Goal: Transaction & Acquisition: Purchase product/service

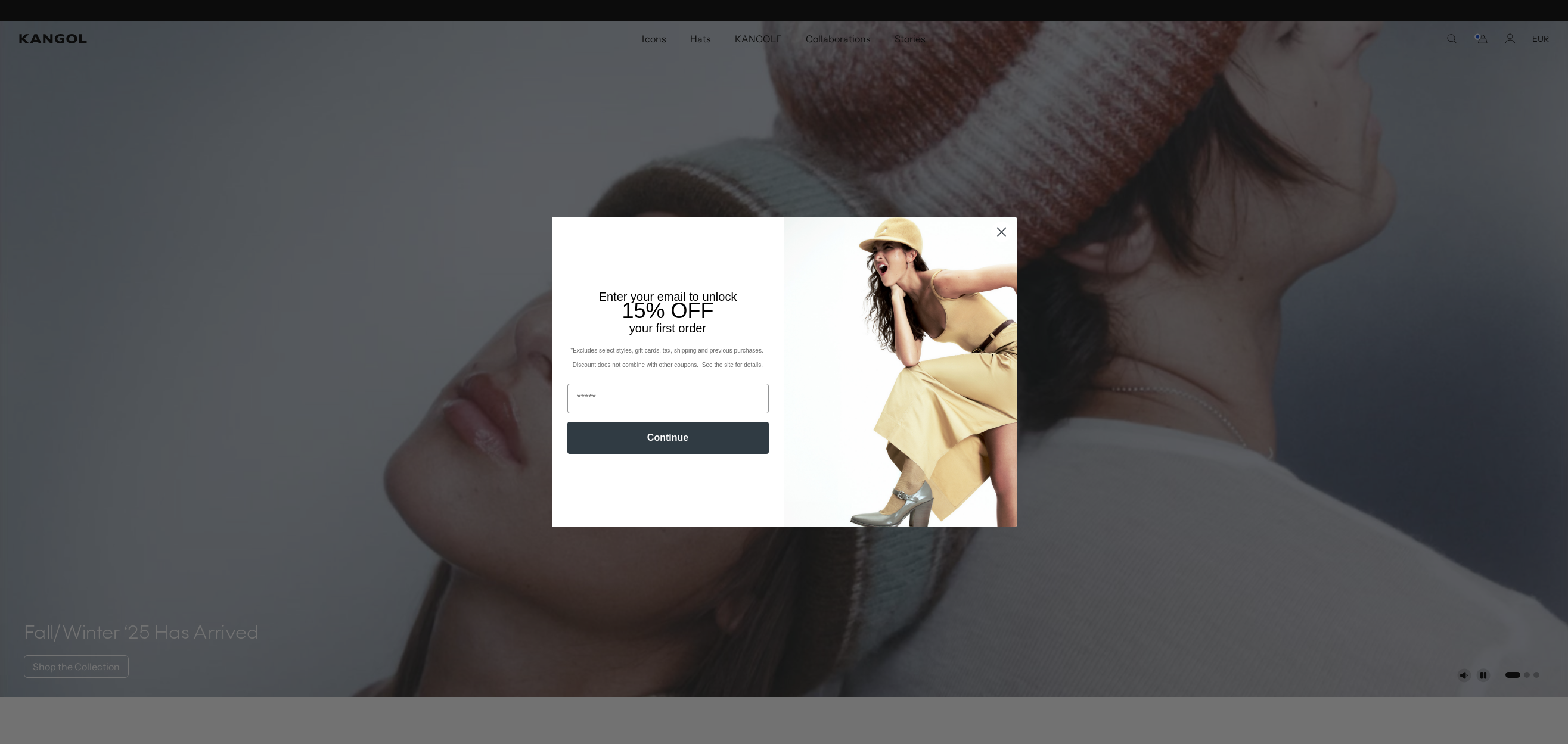
click at [1000, 233] on icon "Close dialog" at bounding box center [1001, 232] width 8 height 8
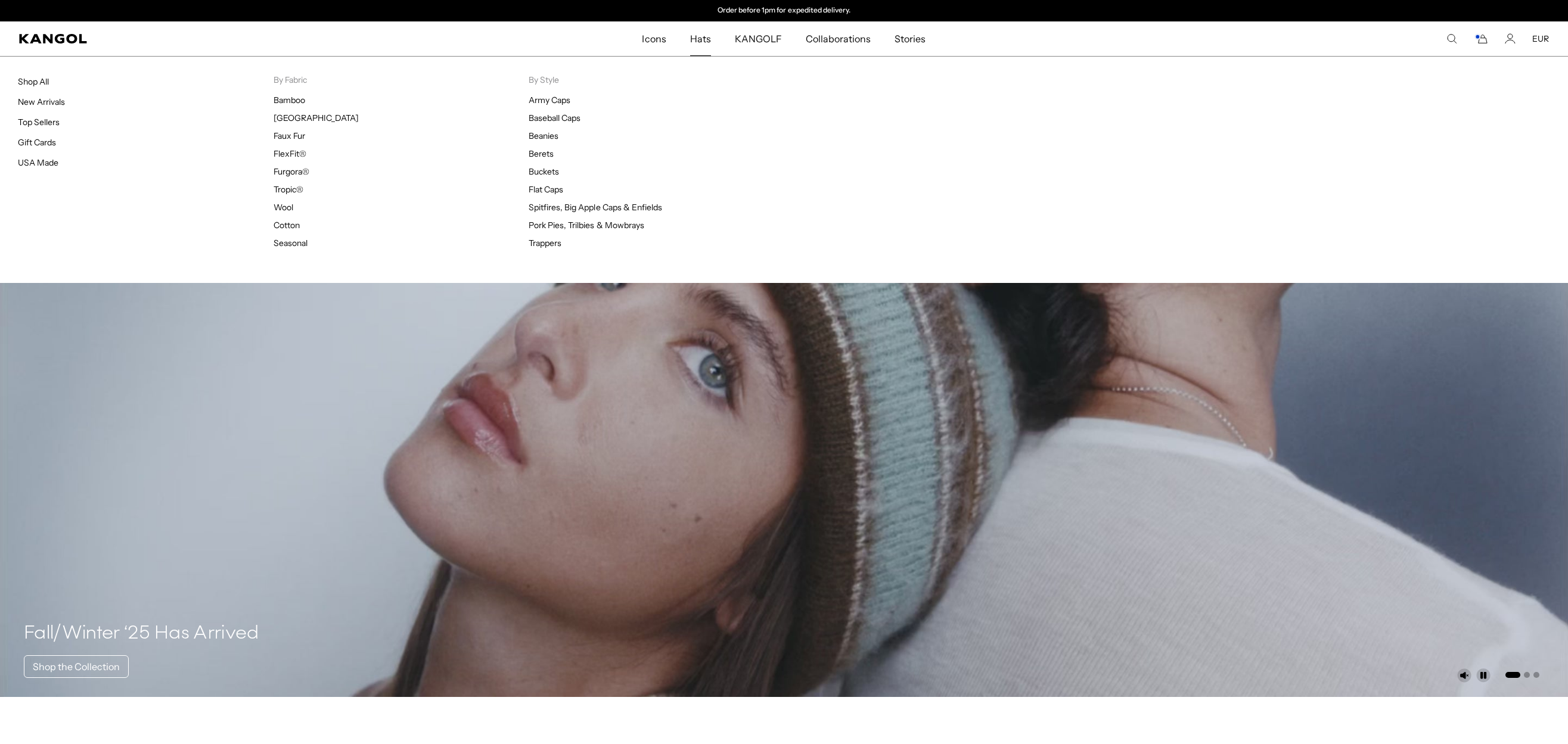
click at [700, 40] on span "Hats" at bounding box center [701, 38] width 21 height 35
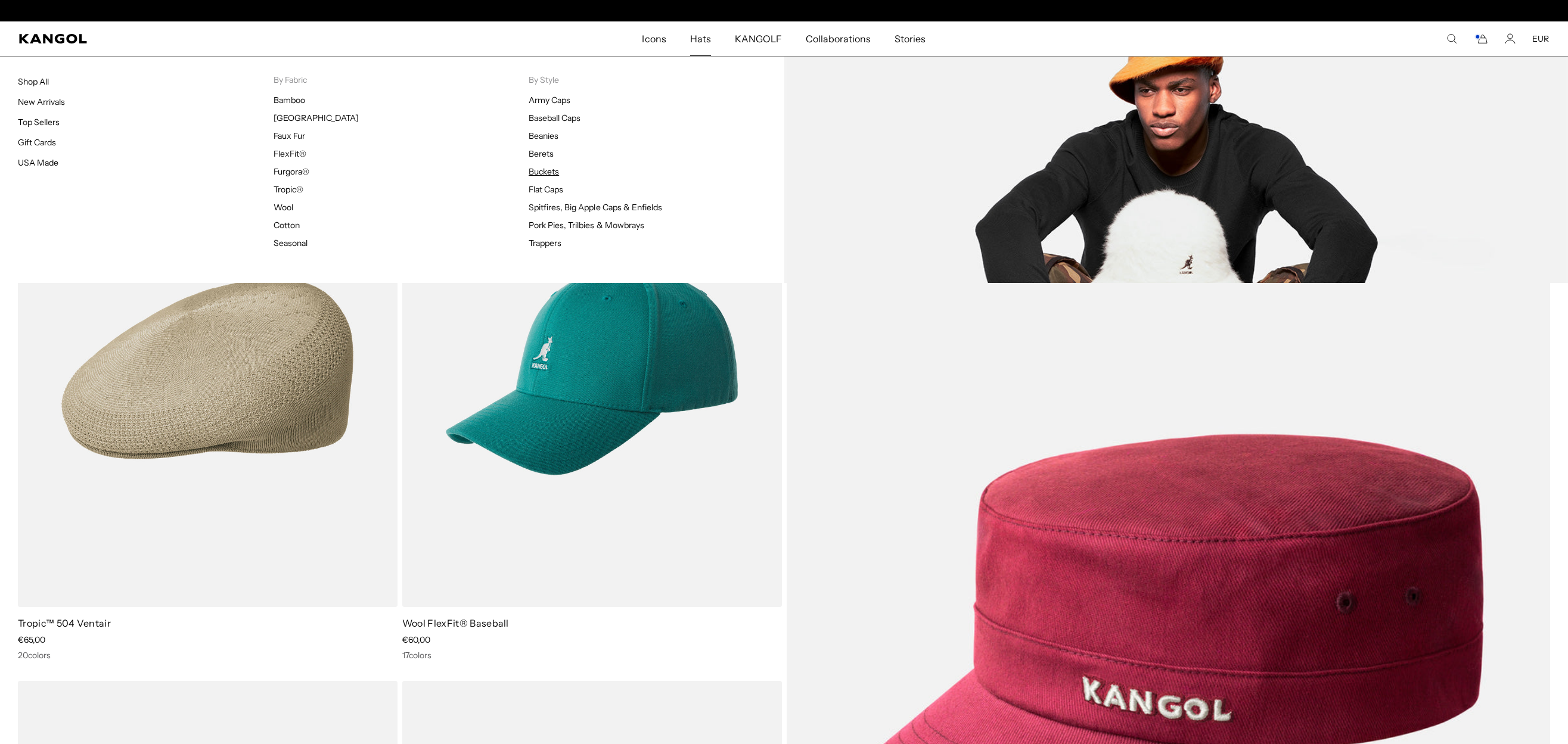
scroll to position [0, 245]
click at [547, 169] on link "Buckets" at bounding box center [543, 171] width 31 height 10
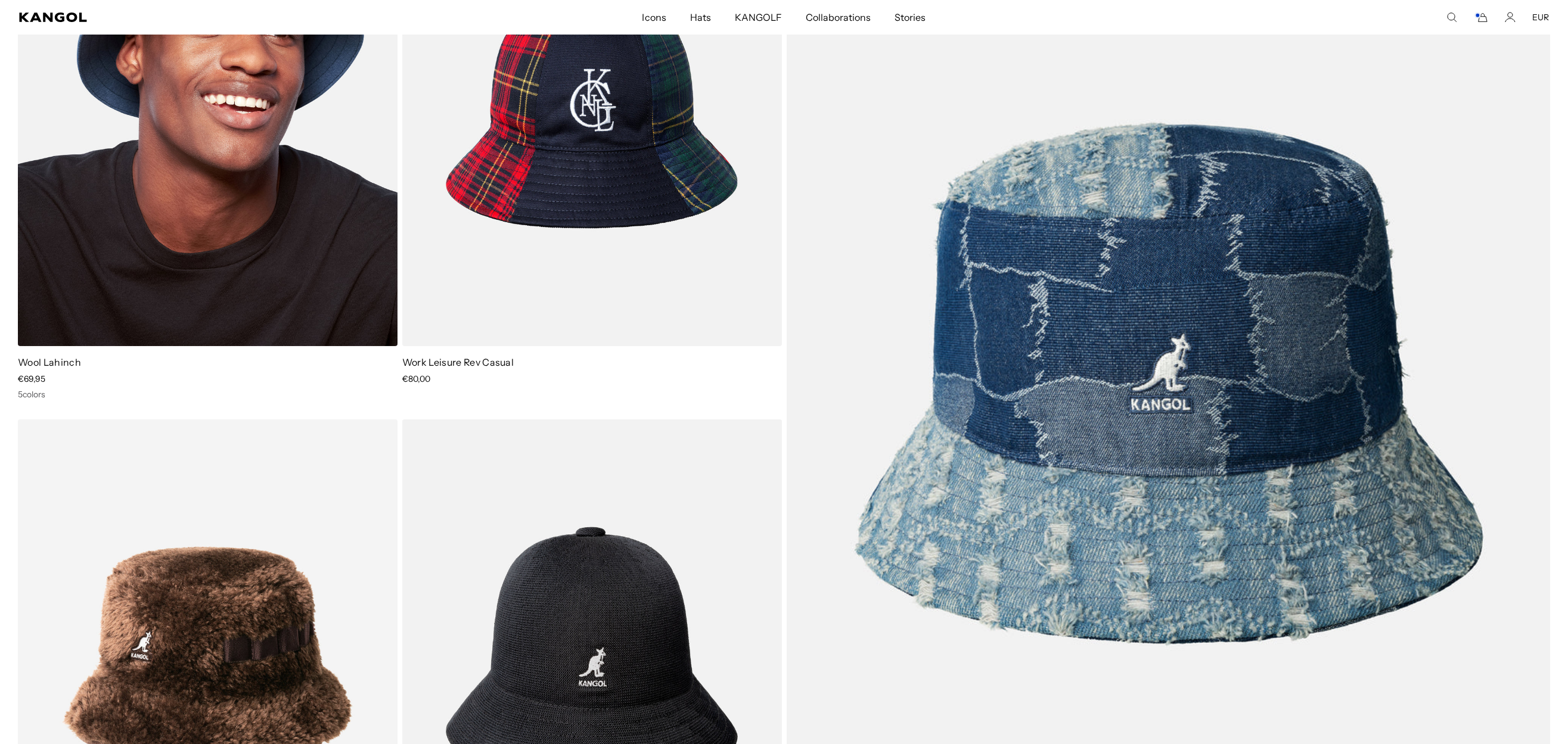
scroll to position [4845, 0]
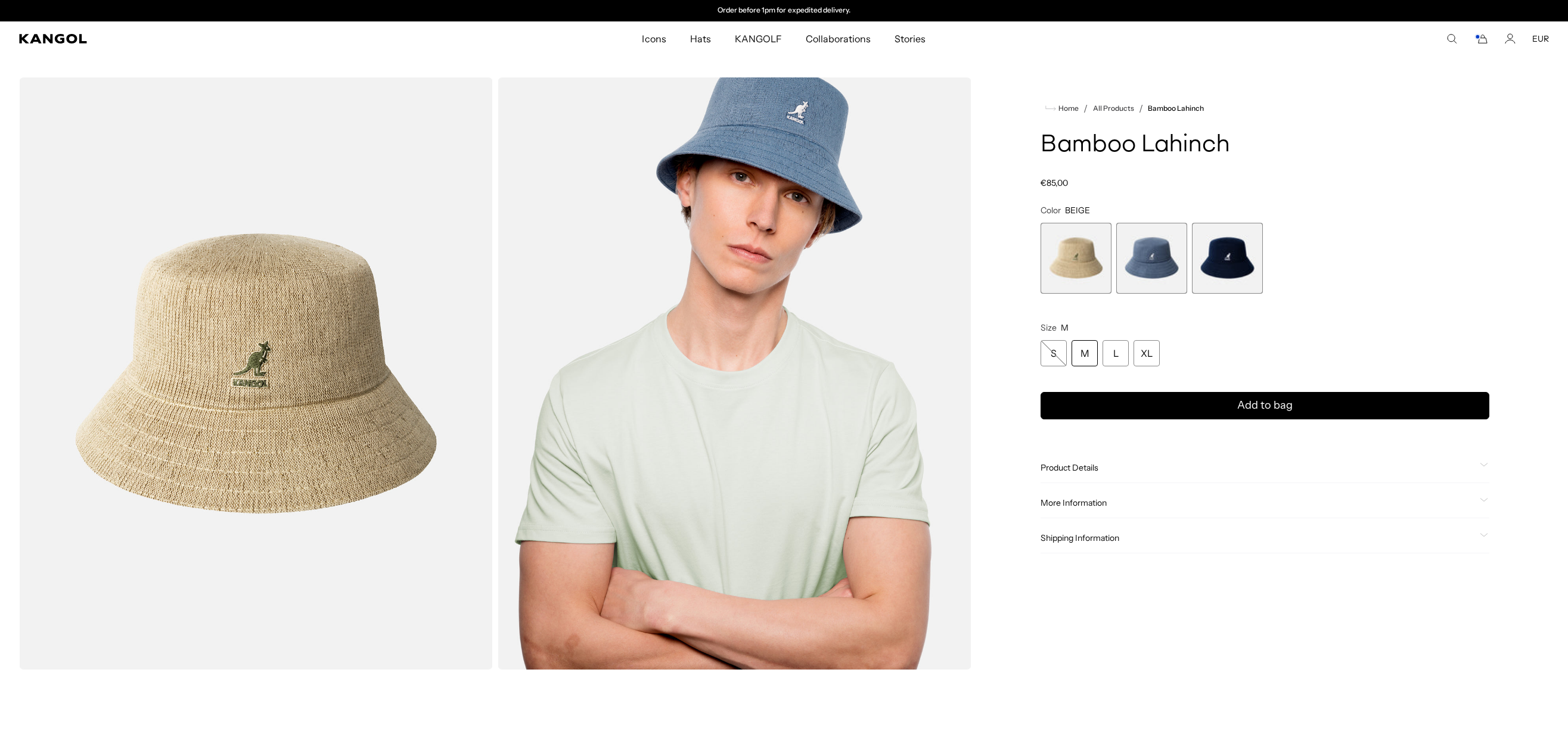
click at [1231, 266] on span "3 of 3" at bounding box center [1227, 258] width 71 height 71
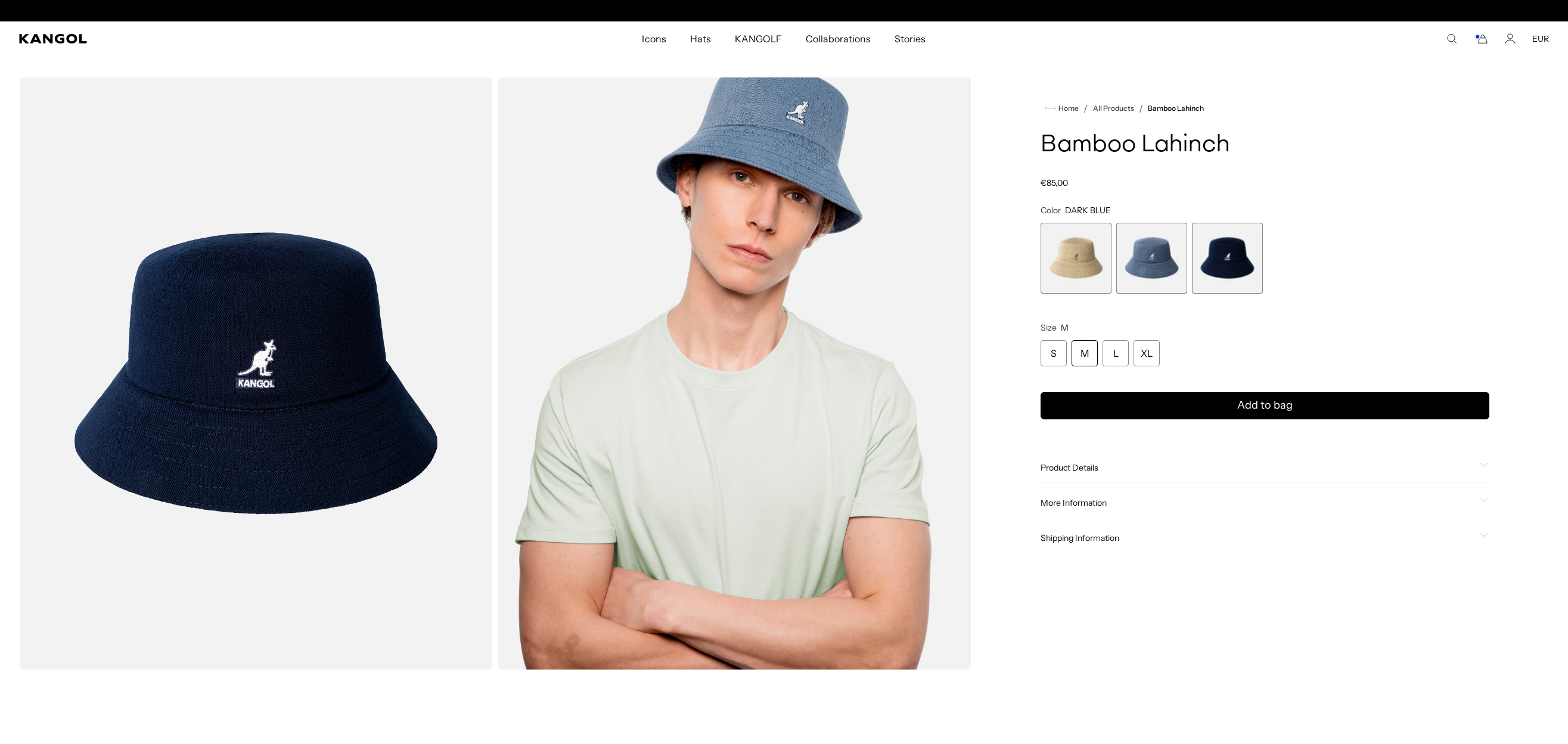
scroll to position [0, 245]
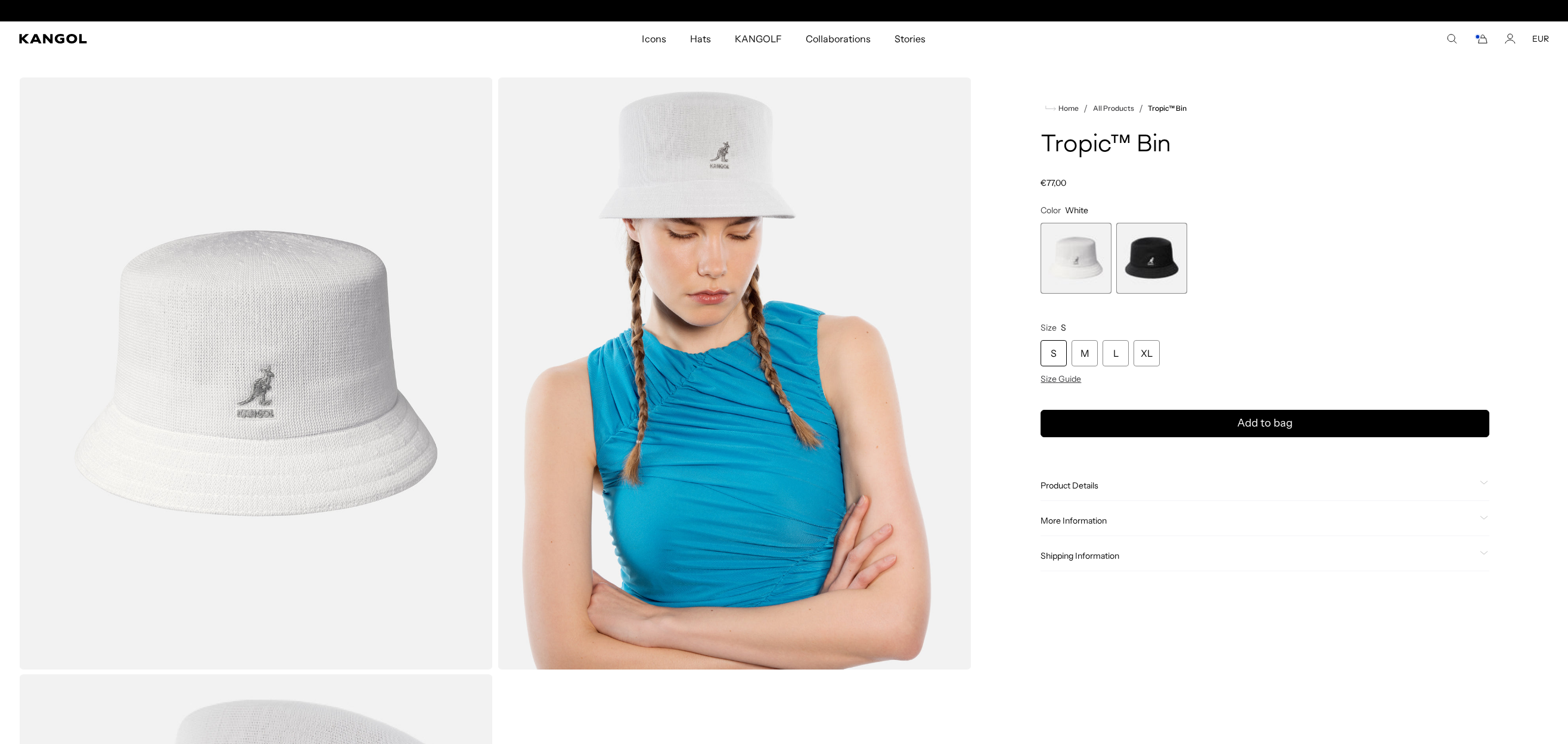
scroll to position [0, 245]
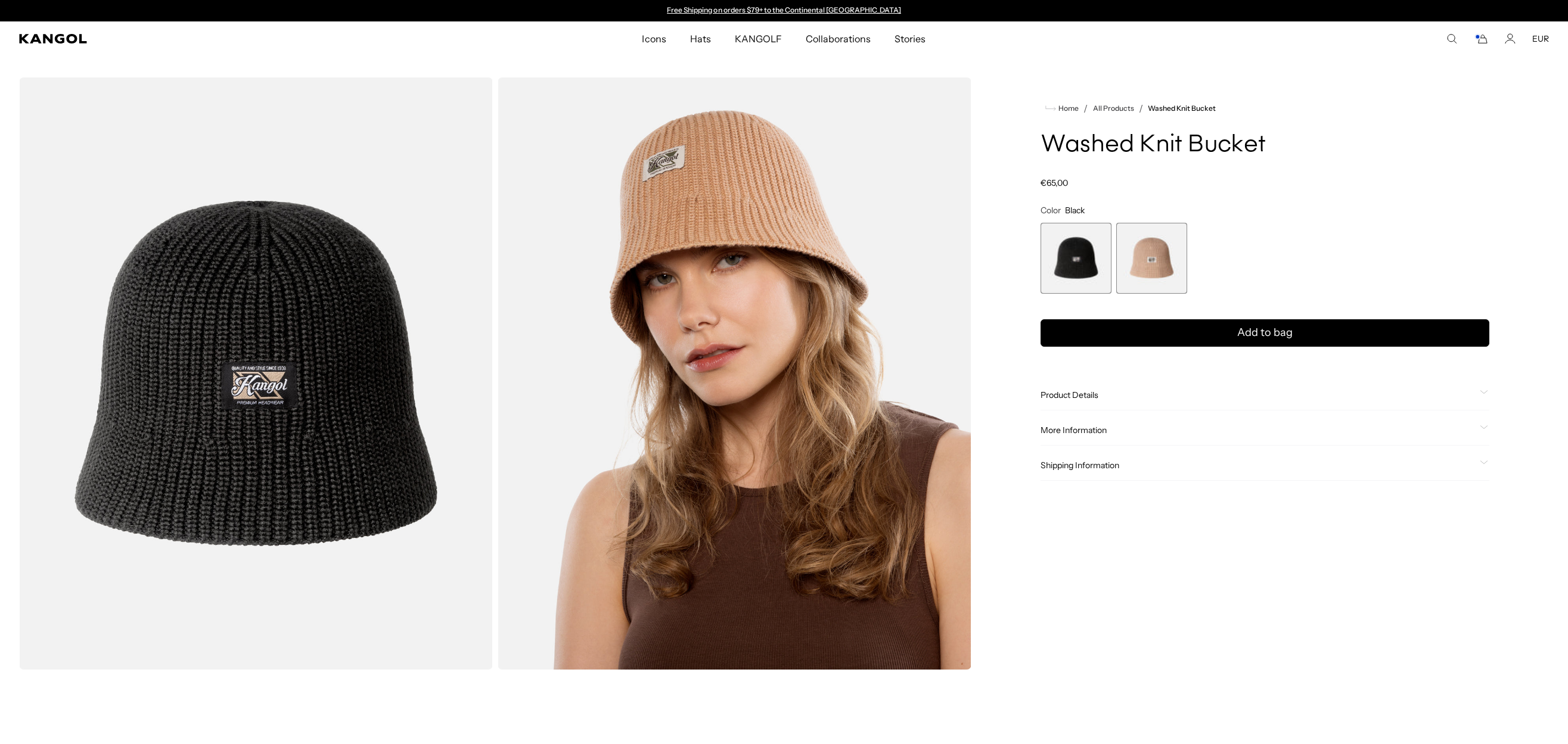
click at [1143, 270] on span "2 of 2" at bounding box center [1151, 258] width 71 height 71
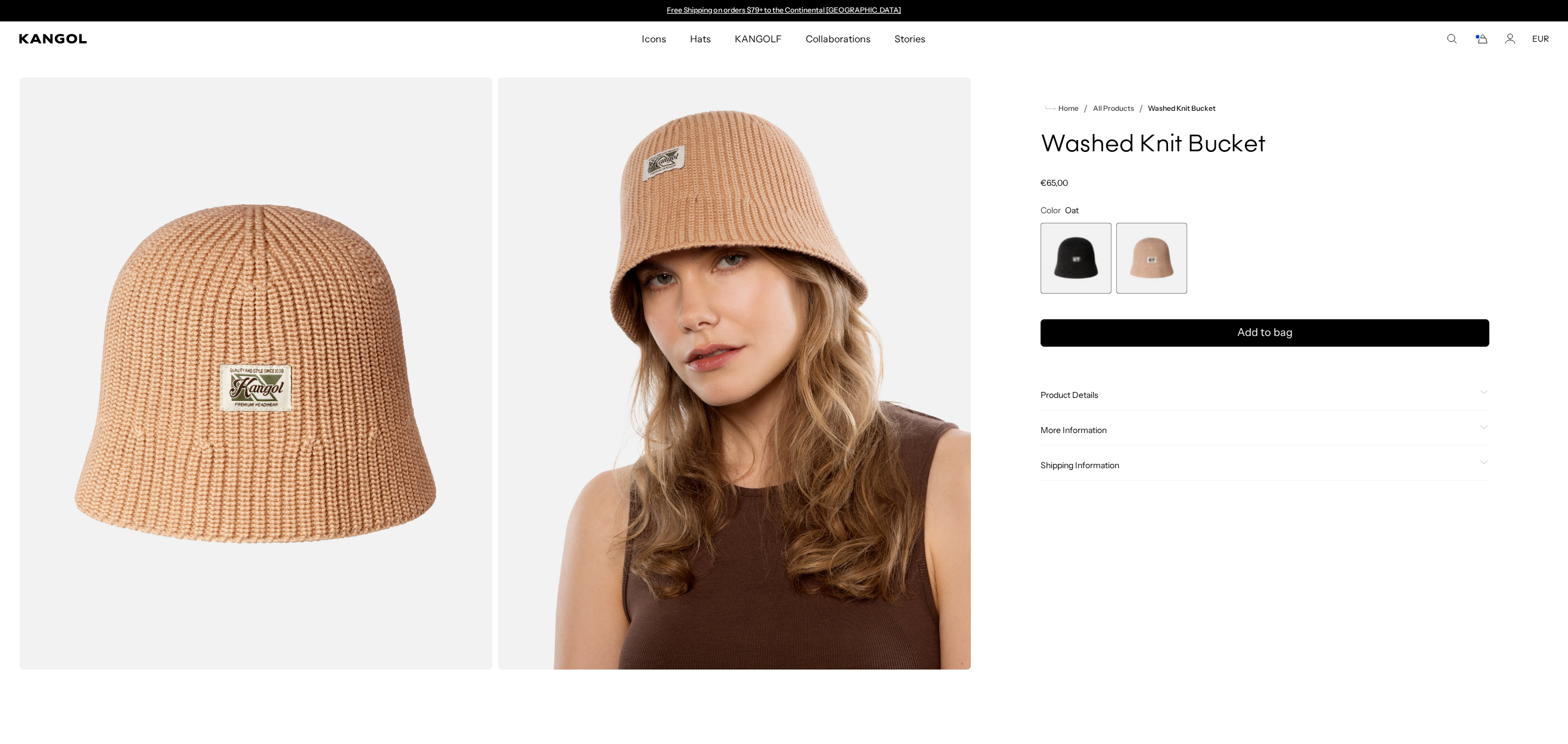
click at [1093, 265] on span "1 of 2" at bounding box center [1076, 258] width 71 height 71
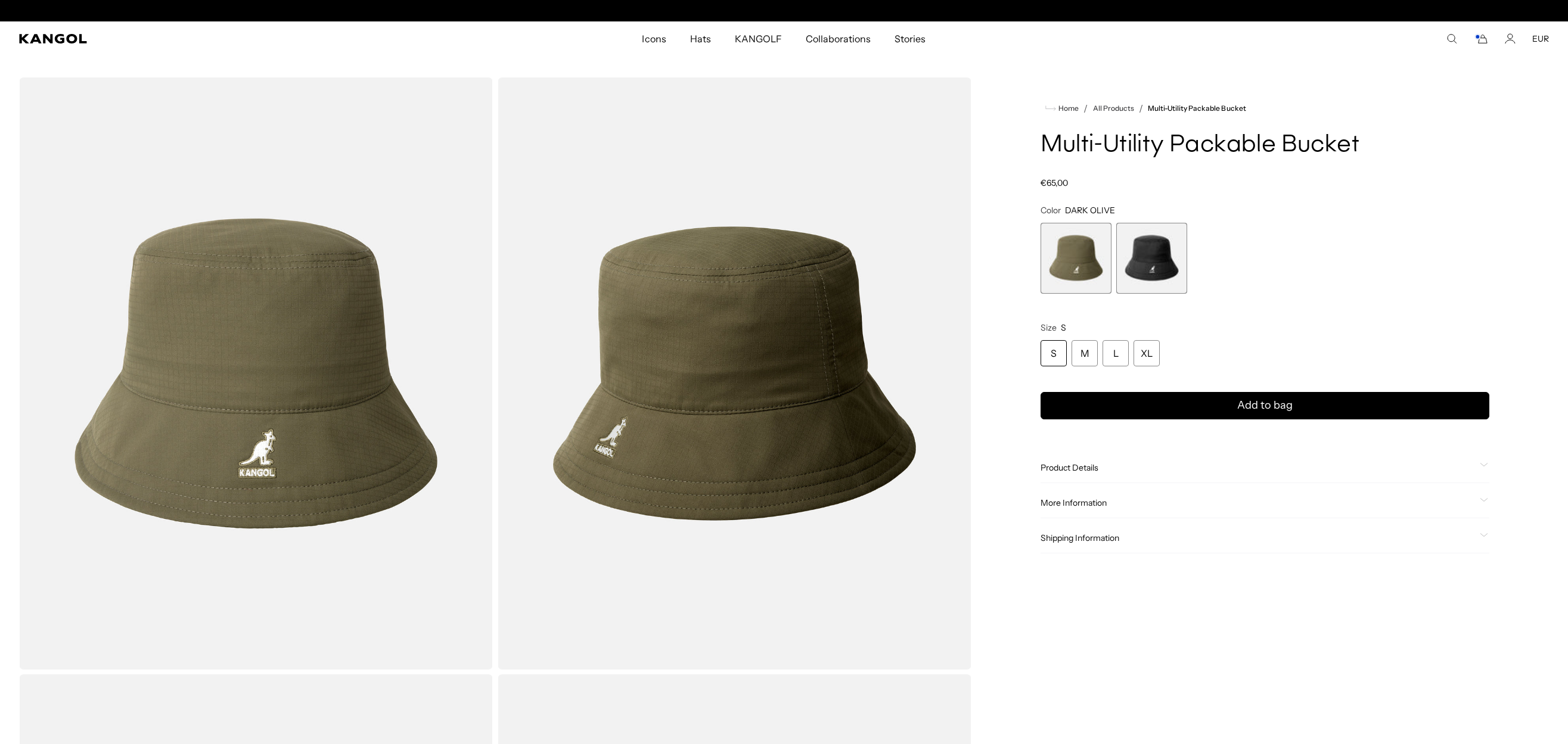
scroll to position [0, 245]
click at [1151, 248] on span "2 of 2" at bounding box center [1151, 258] width 71 height 71
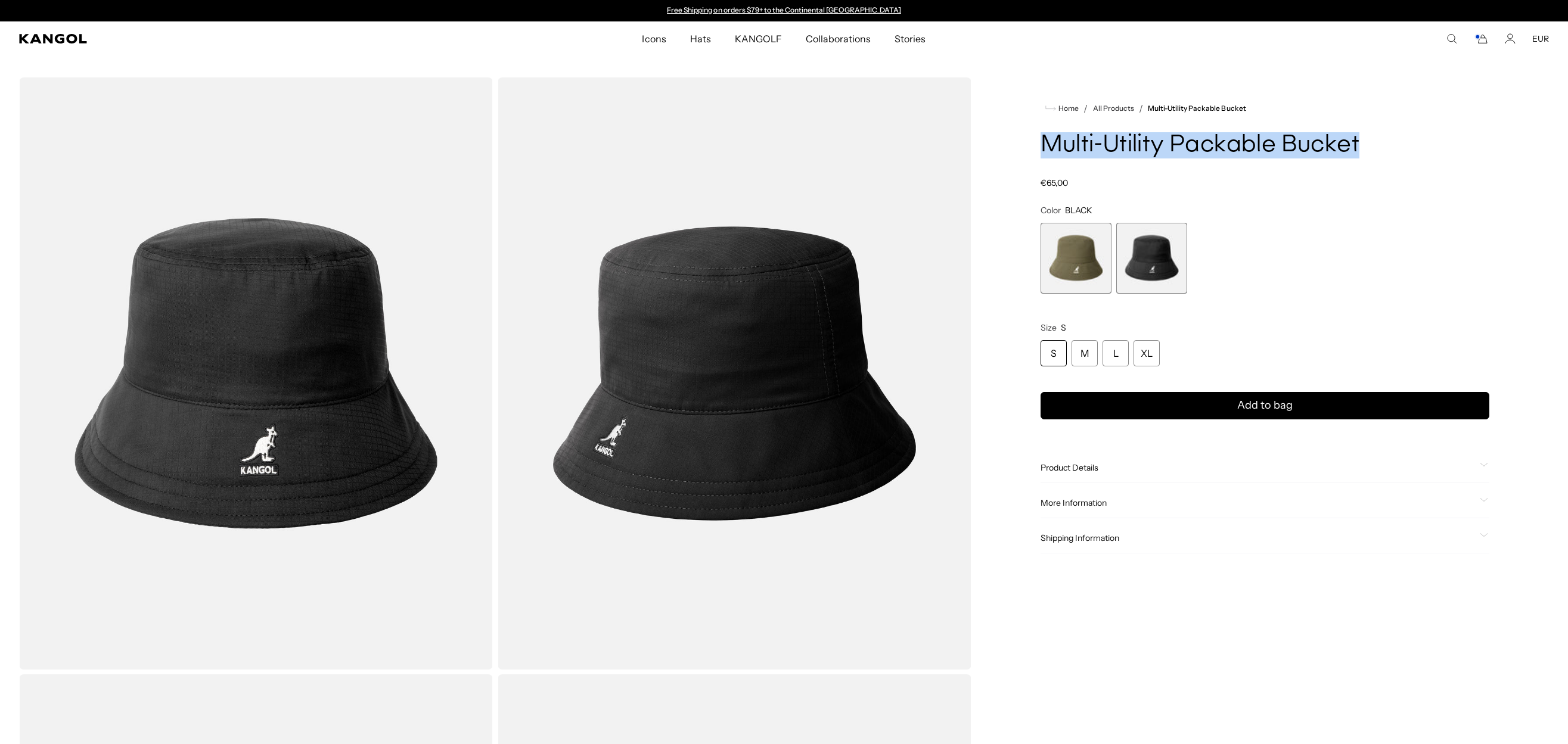
drag, startPoint x: 1042, startPoint y: 146, endPoint x: 1361, endPoint y: 143, distance: 319.0
click at [1361, 143] on h1 "Multi-Utility Packable Bucket" at bounding box center [1265, 145] width 449 height 26
copy h1 "Multi-Utility Packable Bucket"
